Goal: Information Seeking & Learning: Check status

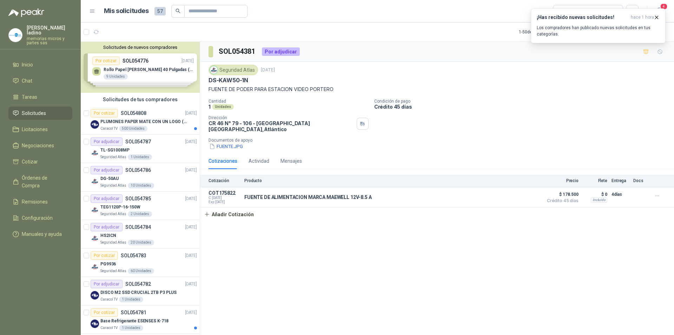
scroll to position [176, 0]
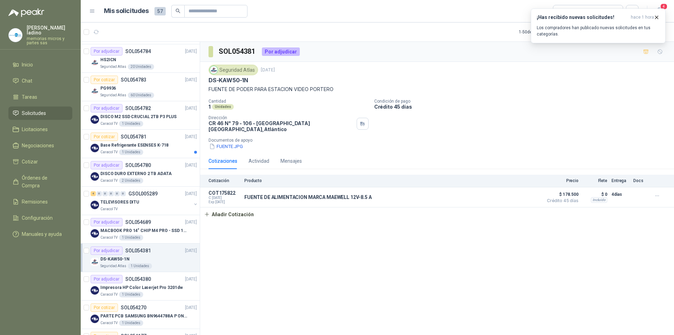
click at [108, 136] on div "Por cotizar" at bounding box center [104, 136] width 27 height 8
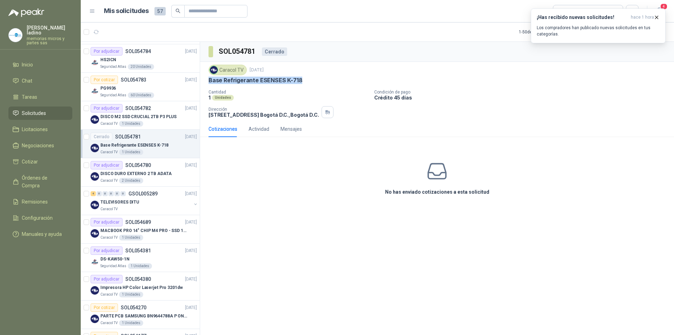
drag, startPoint x: 209, startPoint y: 80, endPoint x: 303, endPoint y: 83, distance: 94.2
click at [303, 83] on div "Base Refrigerante ESENSES K-718" at bounding box center [437, 80] width 457 height 7
copy p "Base Refrigerante ESENSES K-718"
click at [431, 202] on div "No has enviado cotizaciones a esta solicitud" at bounding box center [437, 178] width 474 height 71
click at [438, 169] on icon at bounding box center [437, 171] width 22 height 22
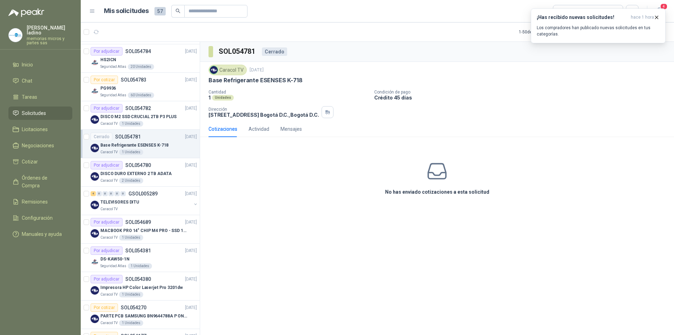
click at [110, 136] on div "Cerrado" at bounding box center [102, 136] width 22 height 8
click at [93, 196] on div "4" at bounding box center [93, 193] width 5 height 5
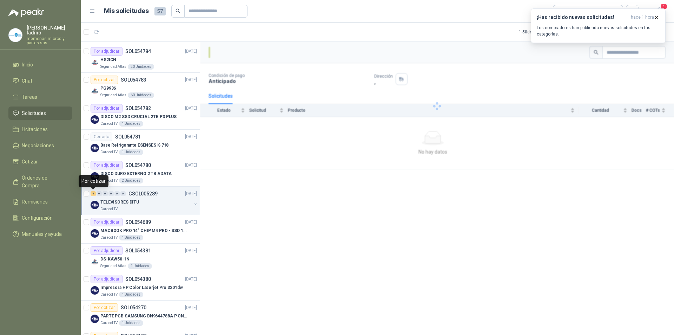
click at [93, 194] on div "4" at bounding box center [93, 193] width 5 height 5
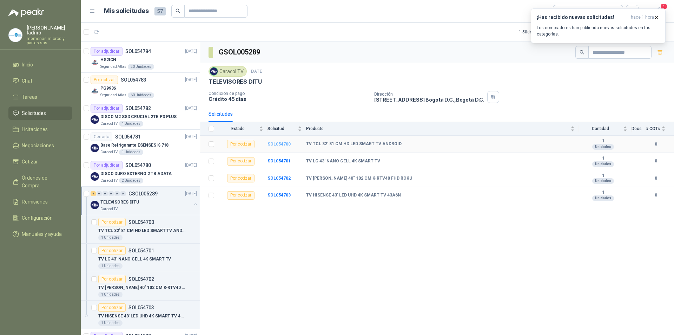
click at [271, 143] on b "SOL054700" at bounding box center [279, 144] width 23 height 5
